Goal: Task Accomplishment & Management: Manage account settings

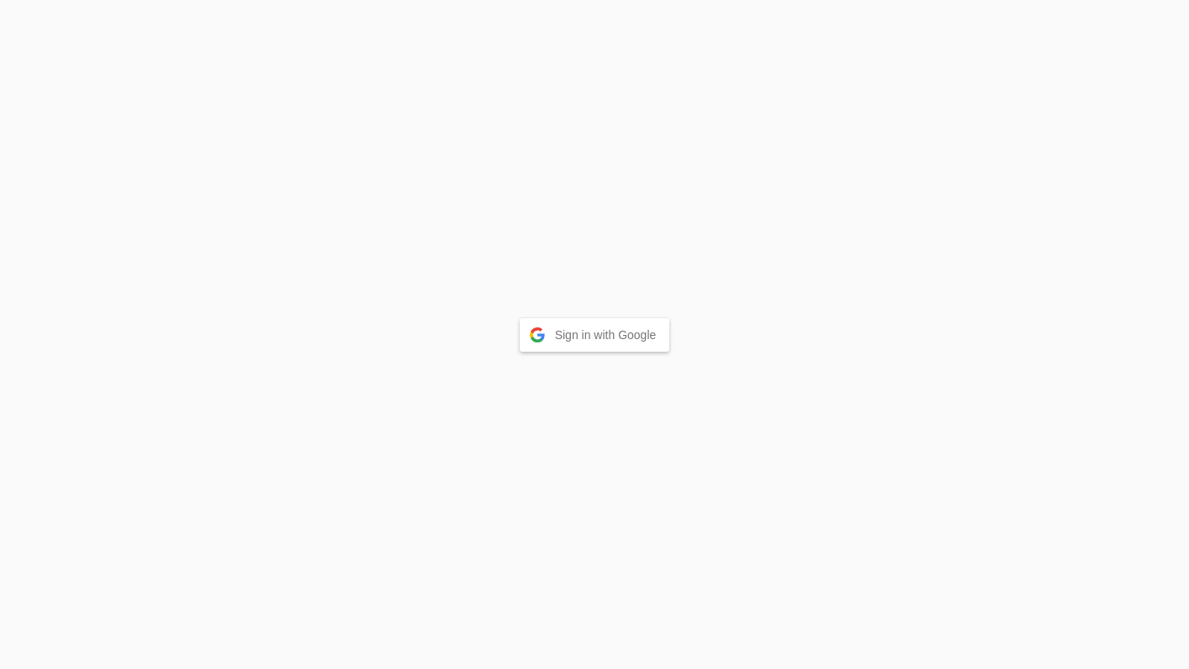
click at [635, 346] on button "Sign in with Google" at bounding box center [595, 335] width 150 height 34
